Goal: Task Accomplishment & Management: Use online tool/utility

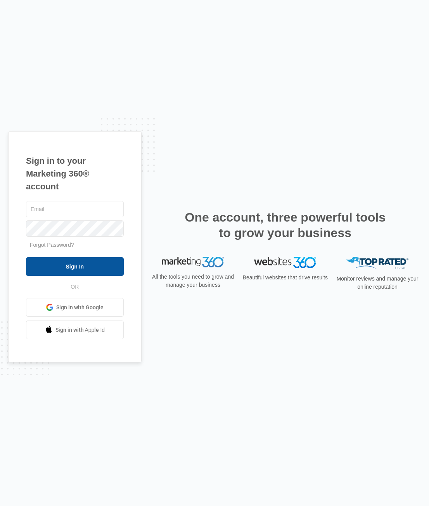
type input "[PERSON_NAME][EMAIL_ADDRESS][PERSON_NAME][DOMAIN_NAME]"
click at [88, 264] on input "Sign In" at bounding box center [75, 266] width 98 height 19
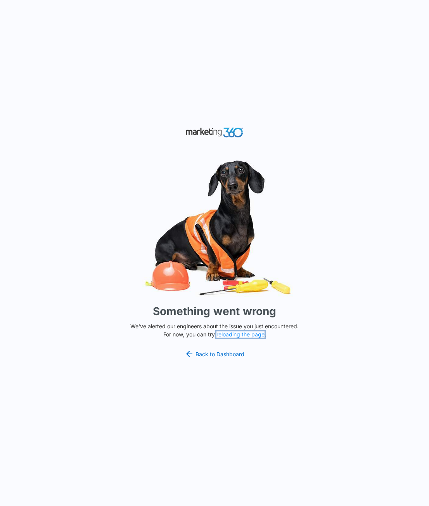
click at [247, 334] on button "reloading the page" at bounding box center [240, 334] width 48 height 6
click at [246, 335] on button "reloading the page" at bounding box center [240, 334] width 48 height 6
click at [201, 360] on div "Something went wrong We've alerted our engineers about the issue you just encou…" at bounding box center [214, 253] width 429 height 506
click at [194, 354] on link "Back to Dashboard" at bounding box center [215, 353] width 60 height 9
